Goal: Information Seeking & Learning: Learn about a topic

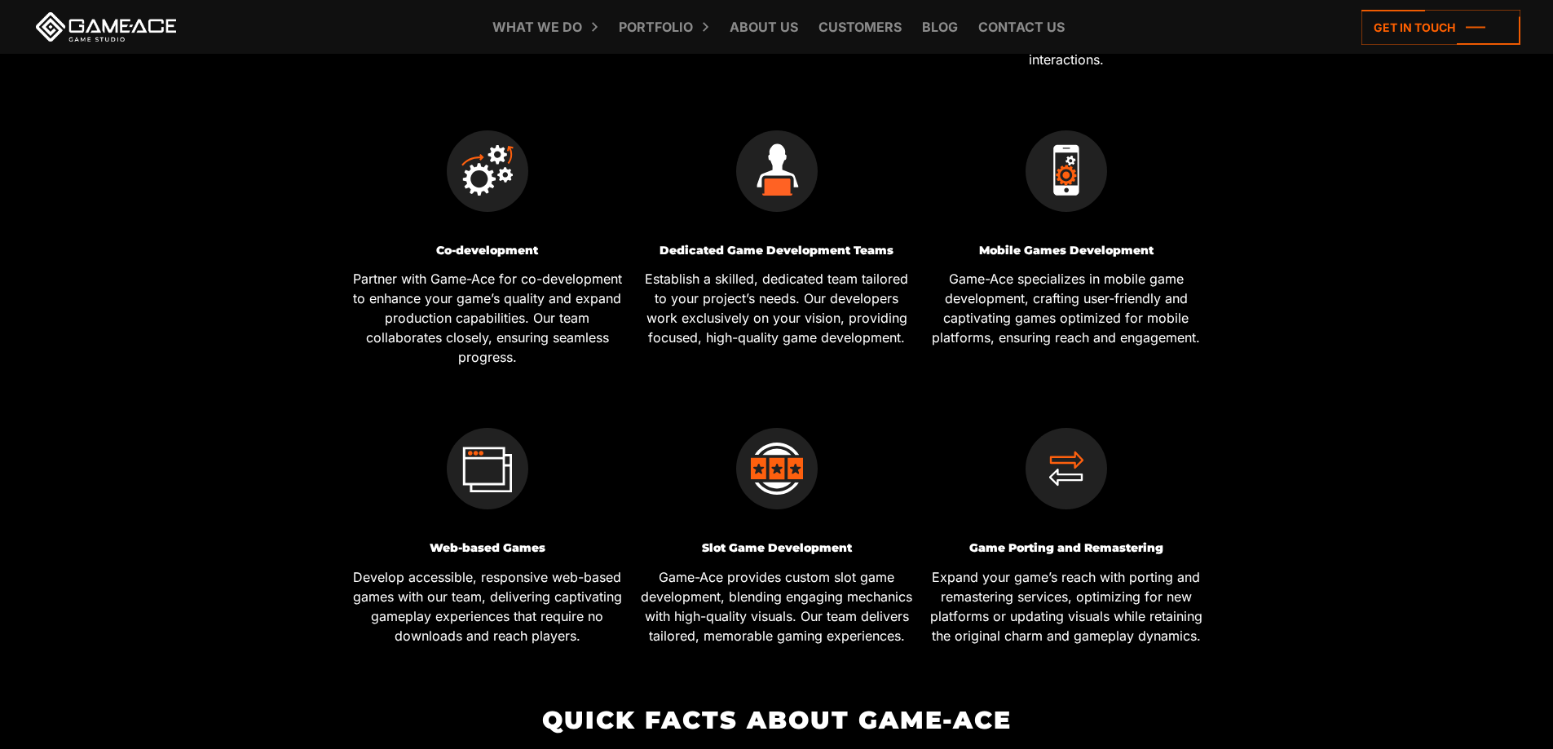
scroll to position [815, 0]
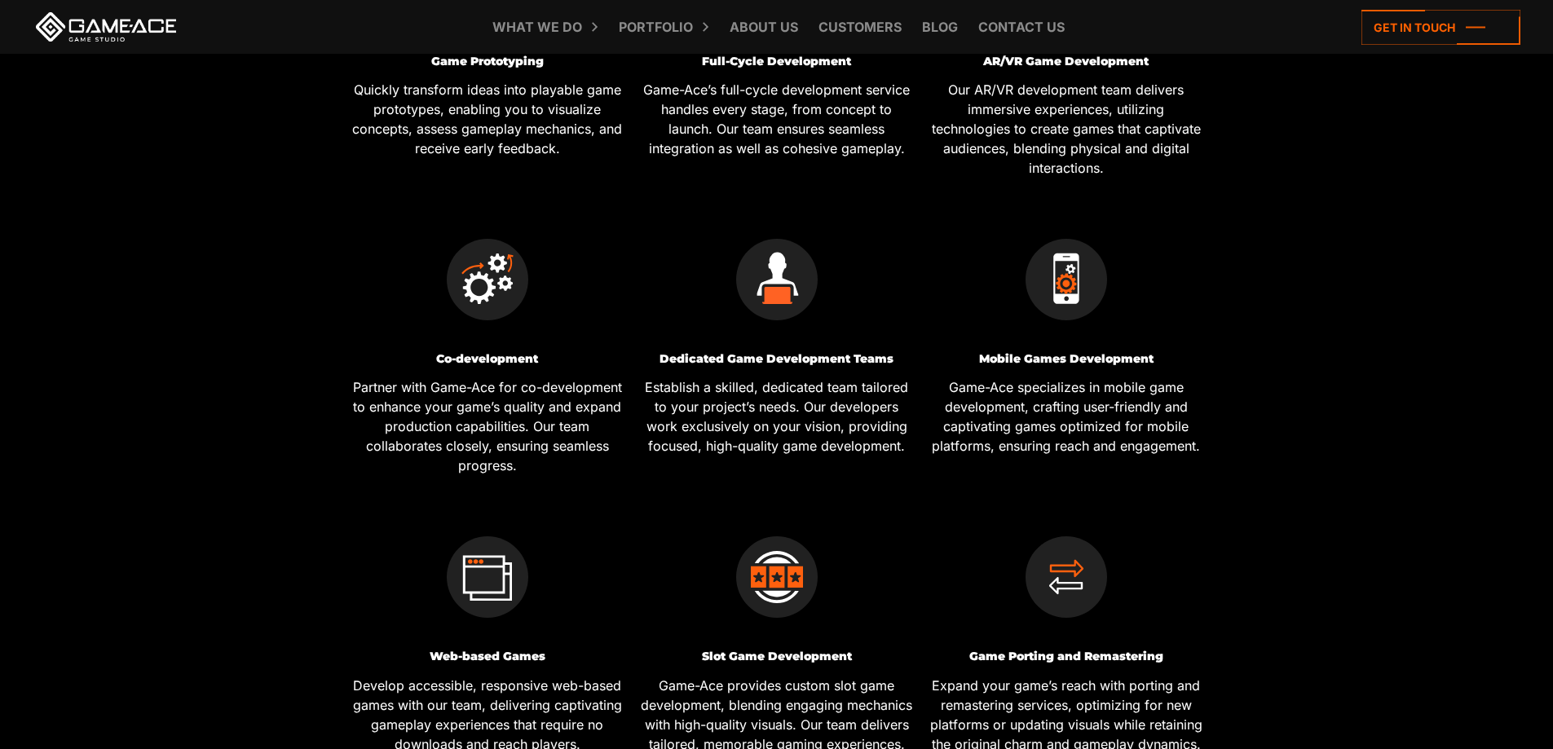
click at [69, 43] on div "What we do Game development Game development Full-Cycle Game Development Game C…" at bounding box center [776, 27] width 1487 height 54
click at [47, 25] on link at bounding box center [106, 26] width 147 height 29
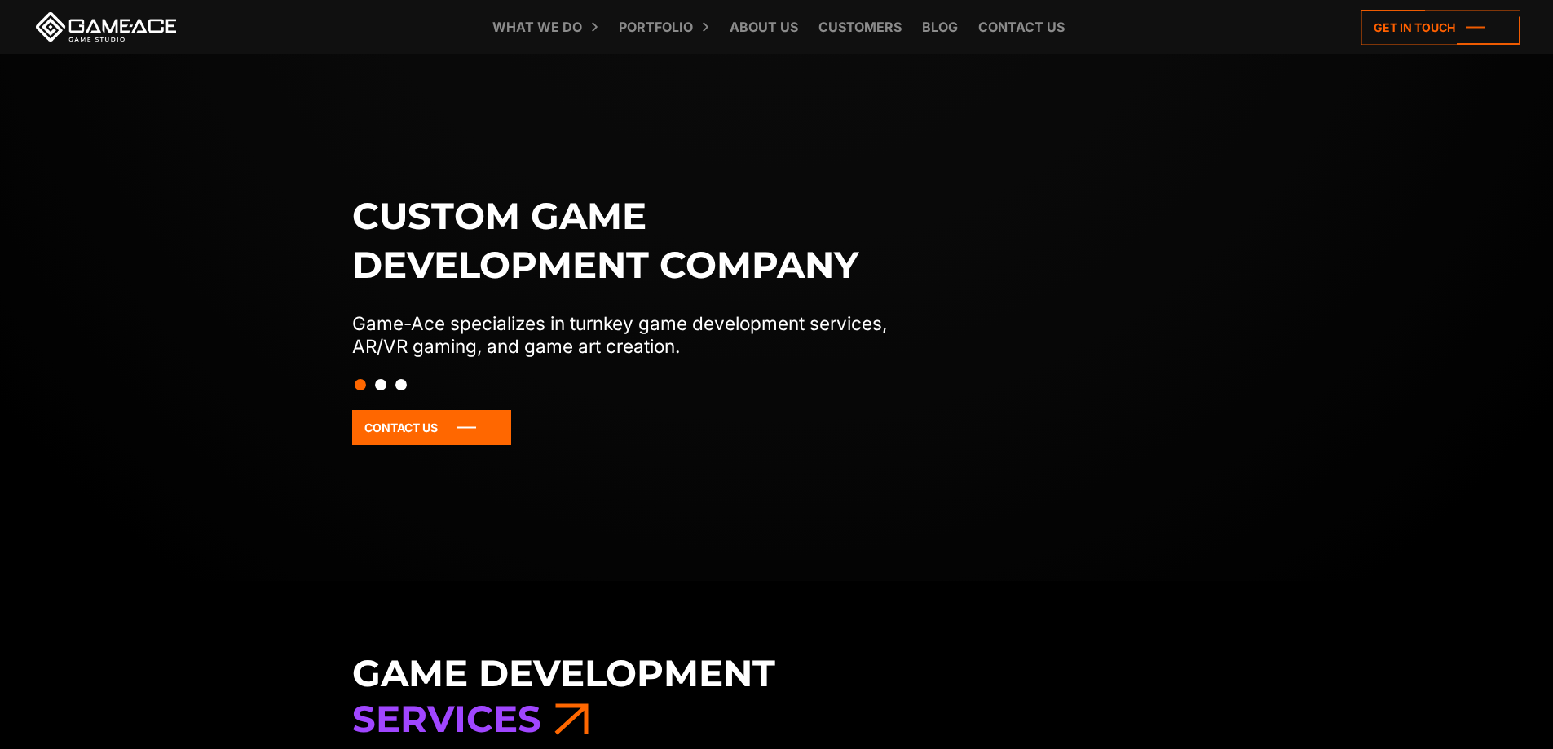
scroll to position [245, 0]
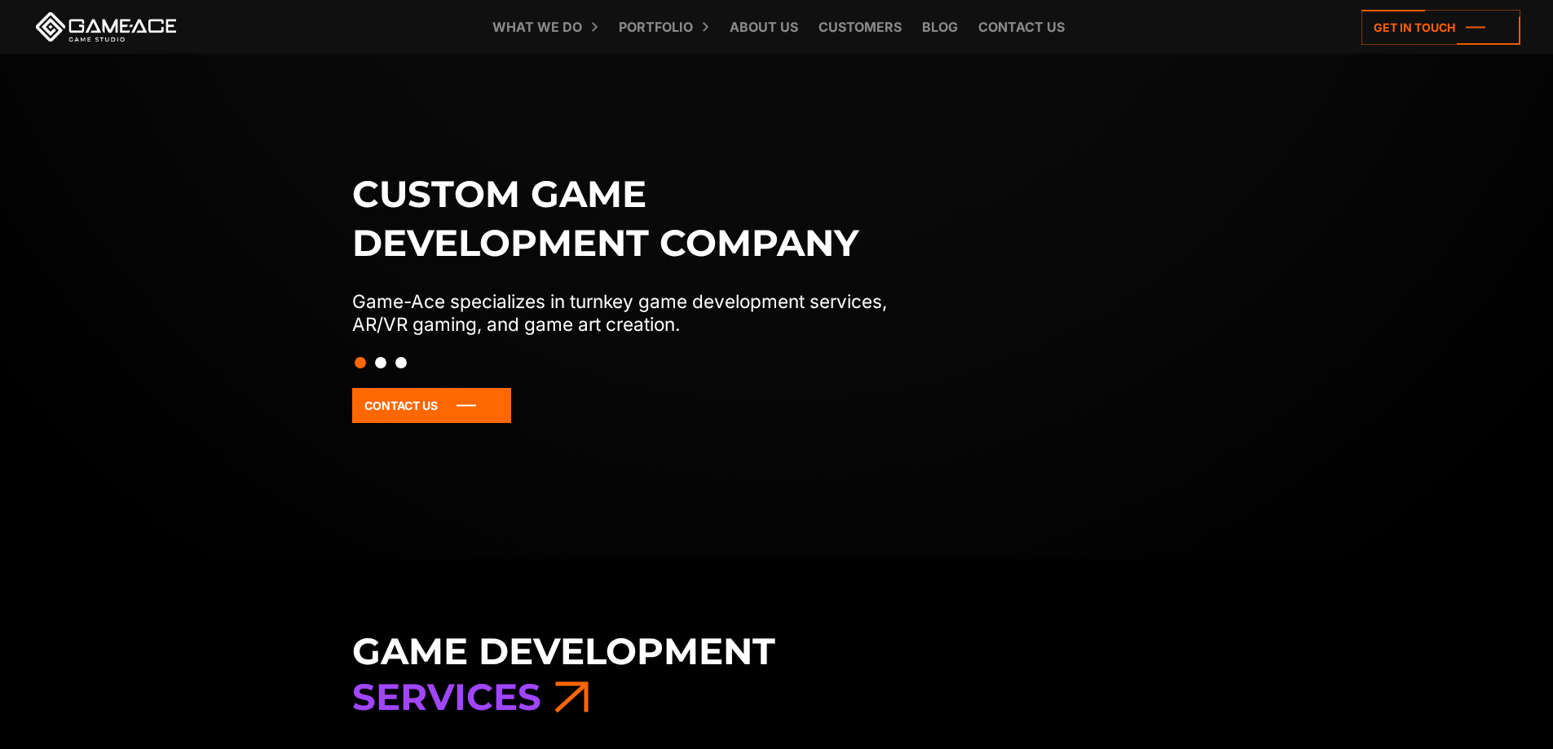
click at [377, 364] on button "Slide 2" at bounding box center [380, 363] width 11 height 28
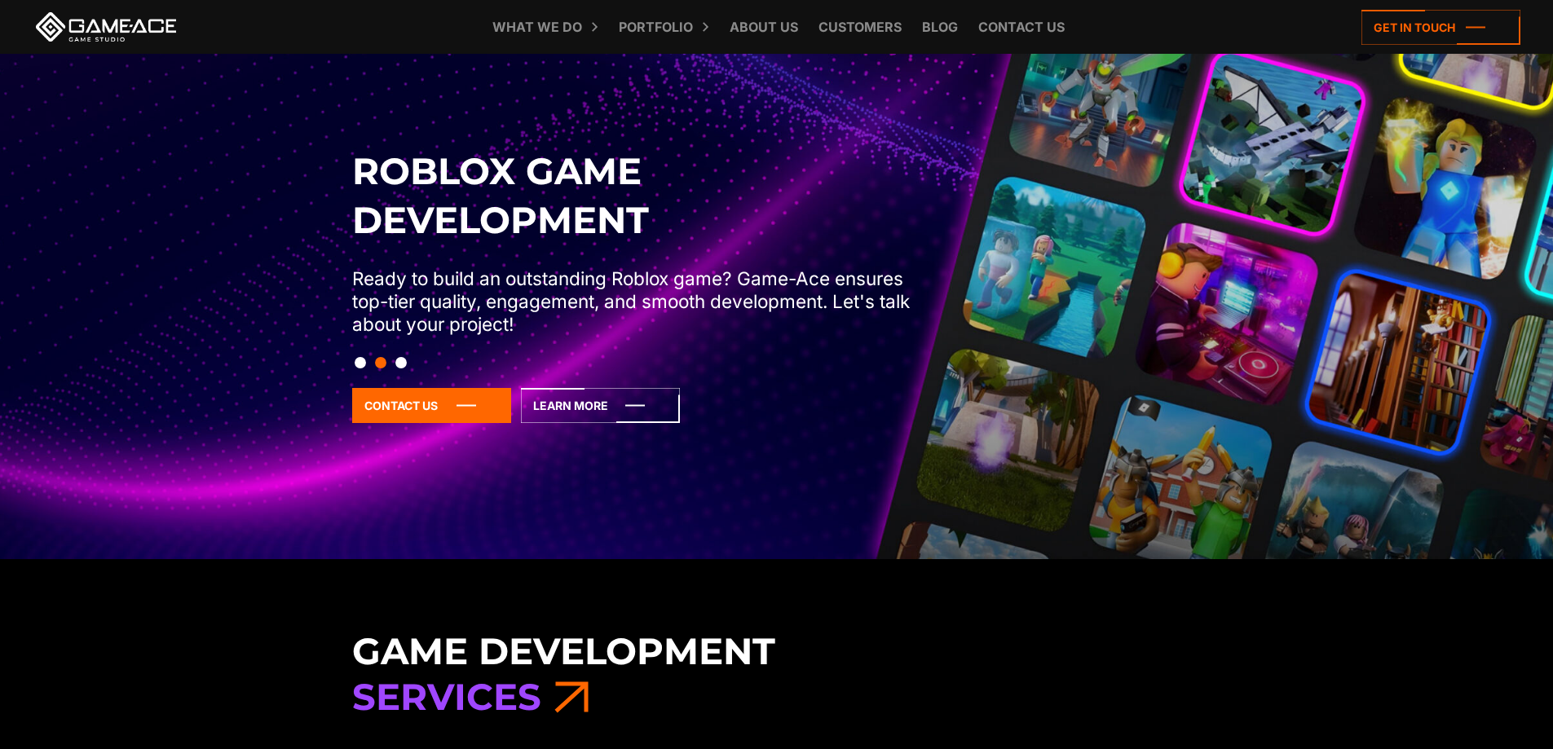
click at [364, 362] on button "Slide 1" at bounding box center [360, 363] width 11 height 28
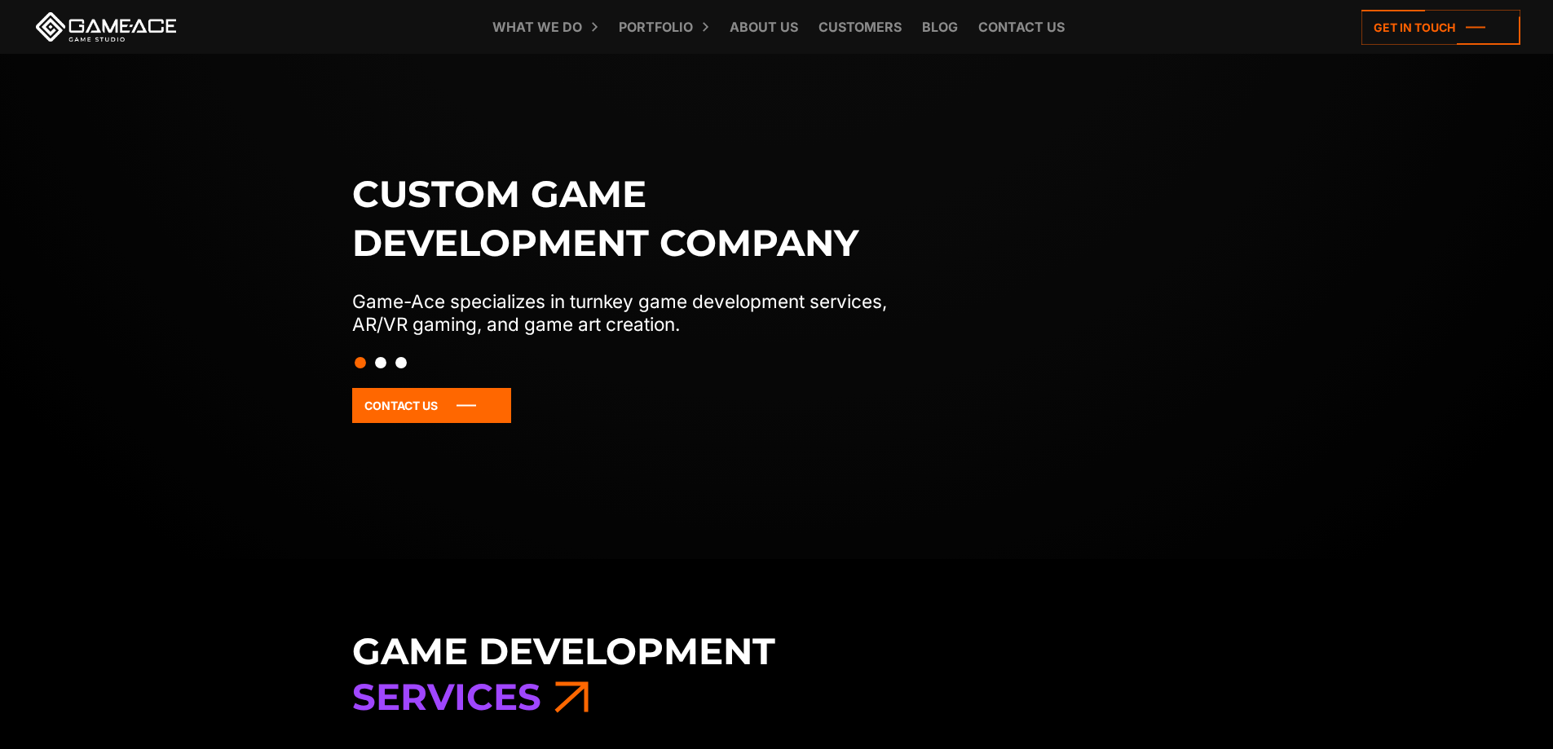
click at [383, 359] on button "Slide 2" at bounding box center [380, 363] width 11 height 28
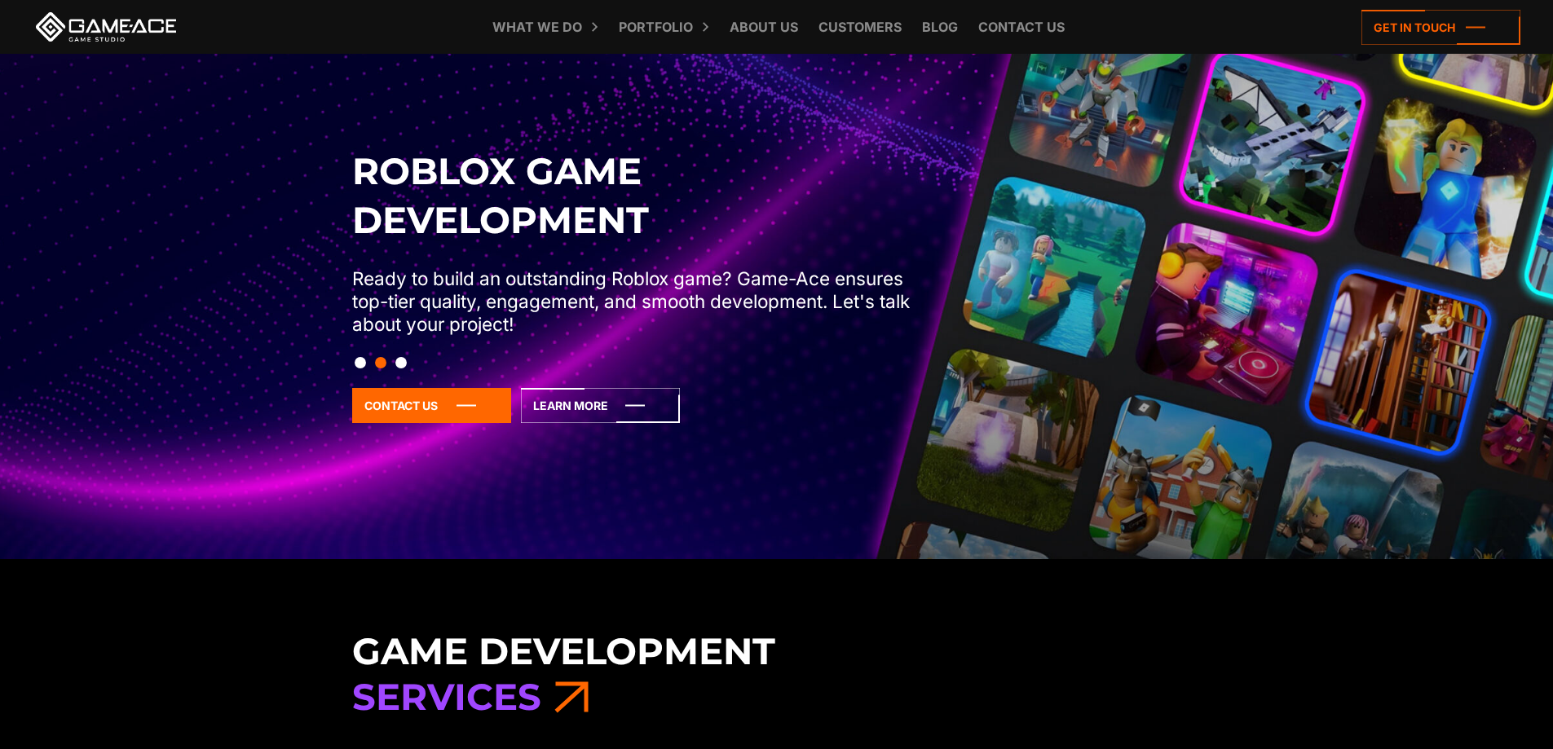
click at [405, 363] on button "Slide 3" at bounding box center [400, 363] width 11 height 28
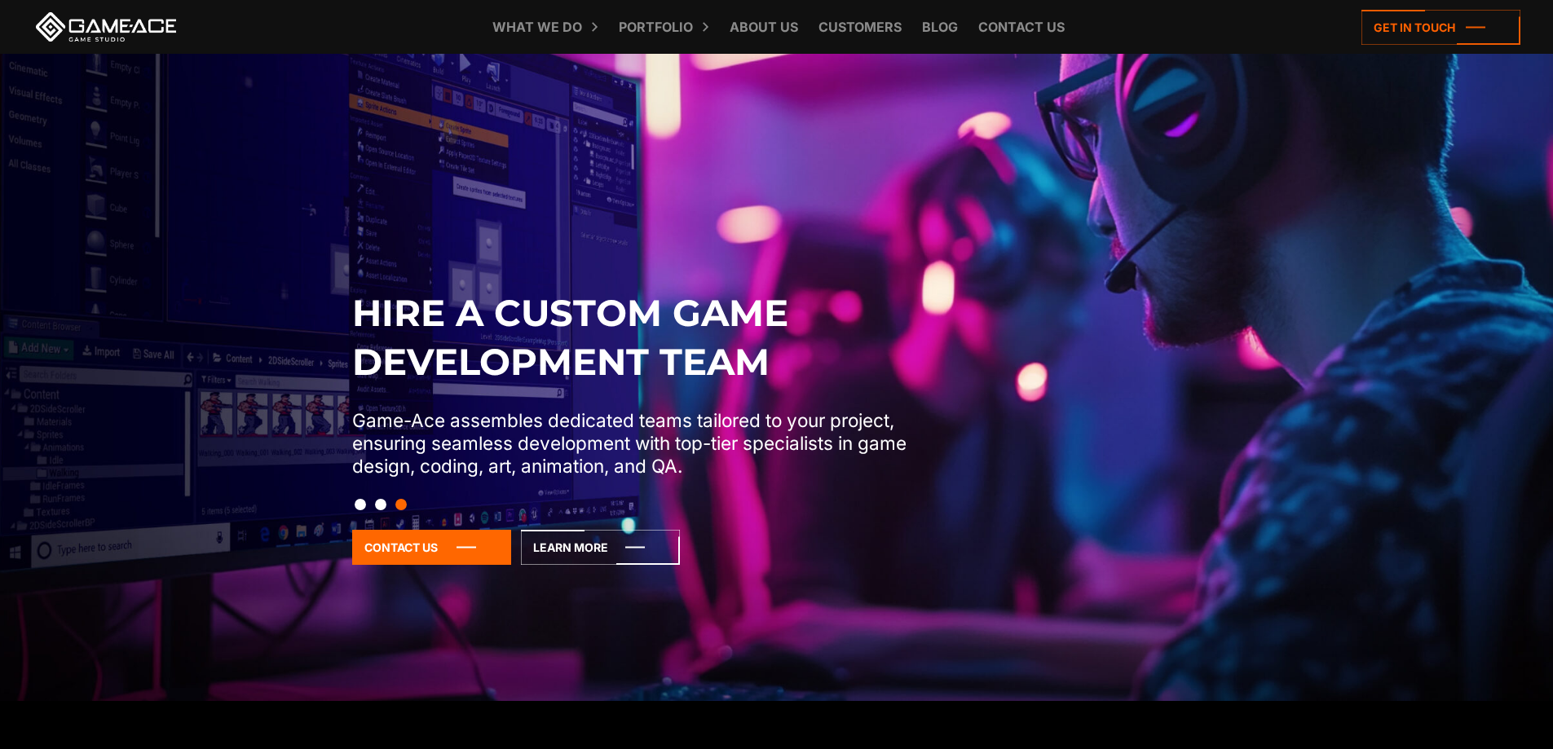
scroll to position [326, 0]
